Goal: Information Seeking & Learning: Learn about a topic

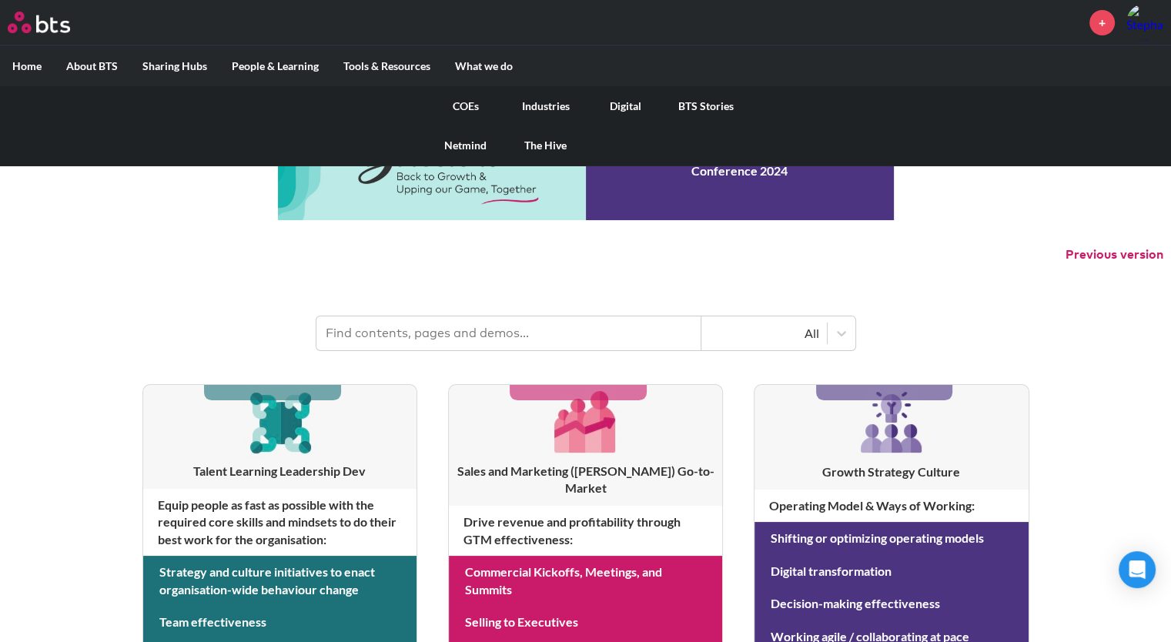
click at [462, 104] on link "COEs" at bounding box center [466, 106] width 80 height 40
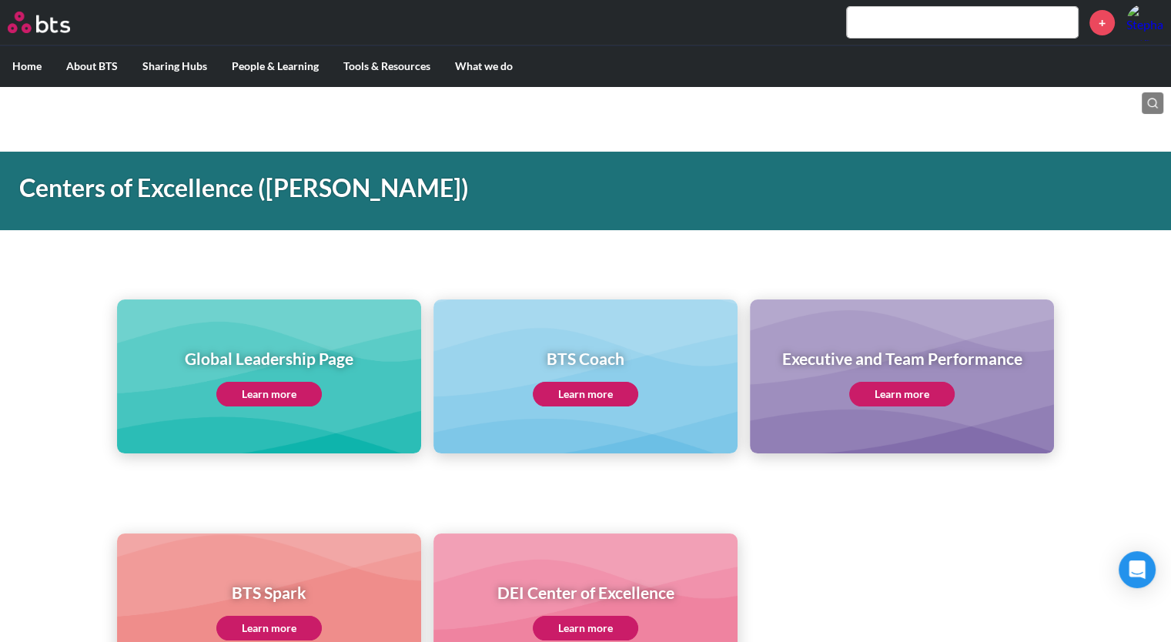
click at [281, 396] on link "Learn more" at bounding box center [268, 394] width 105 height 25
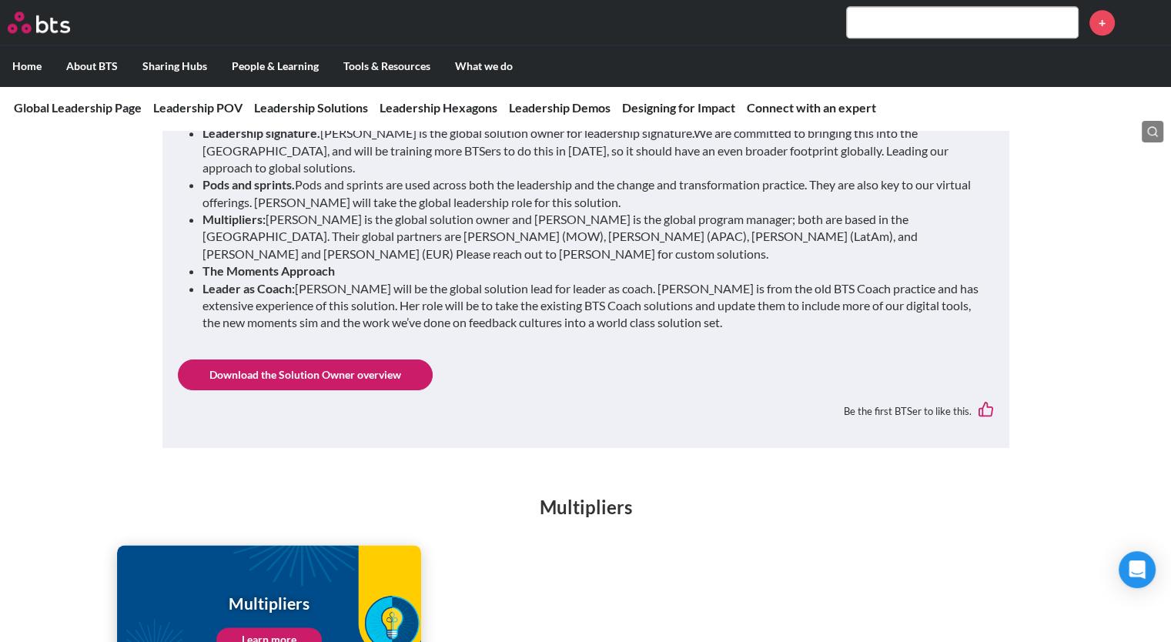
scroll to position [1859, 0]
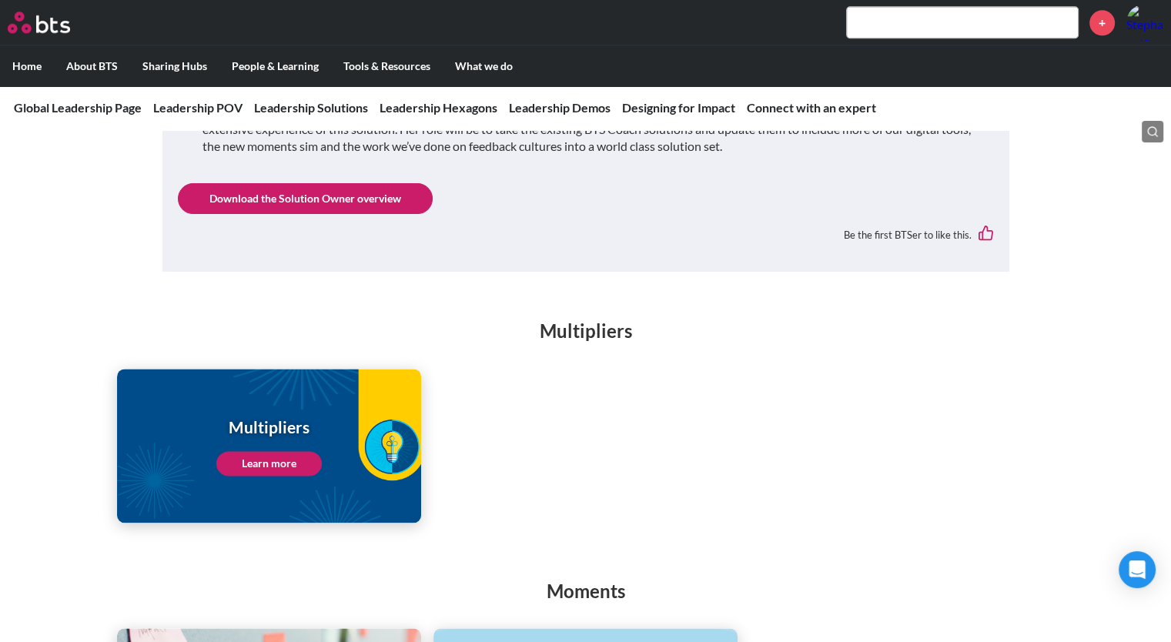
click at [306, 451] on link "Learn more" at bounding box center [268, 463] width 105 height 25
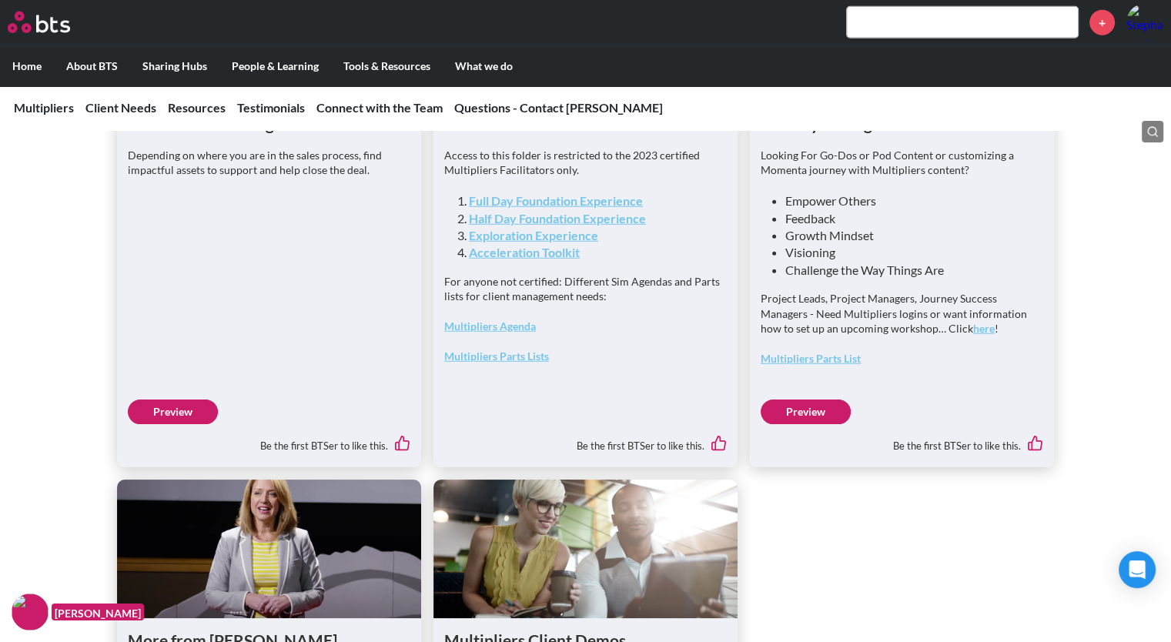
scroll to position [4090, 0]
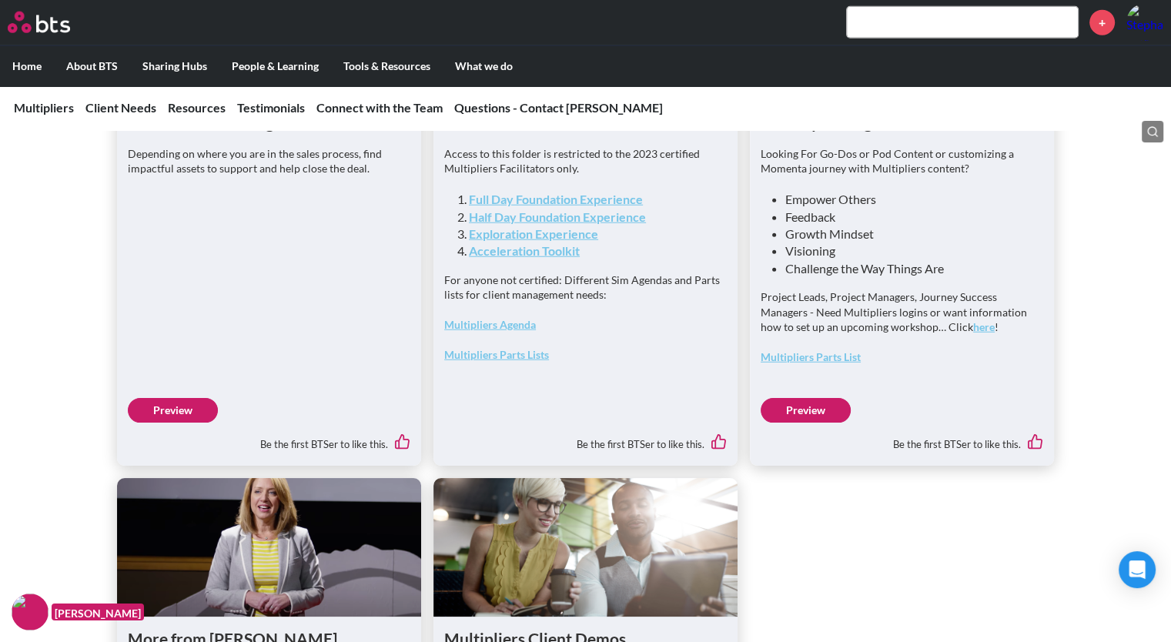
click at [176, 423] on link "Preview" at bounding box center [173, 410] width 90 height 25
